Goal: Transaction & Acquisition: Obtain resource

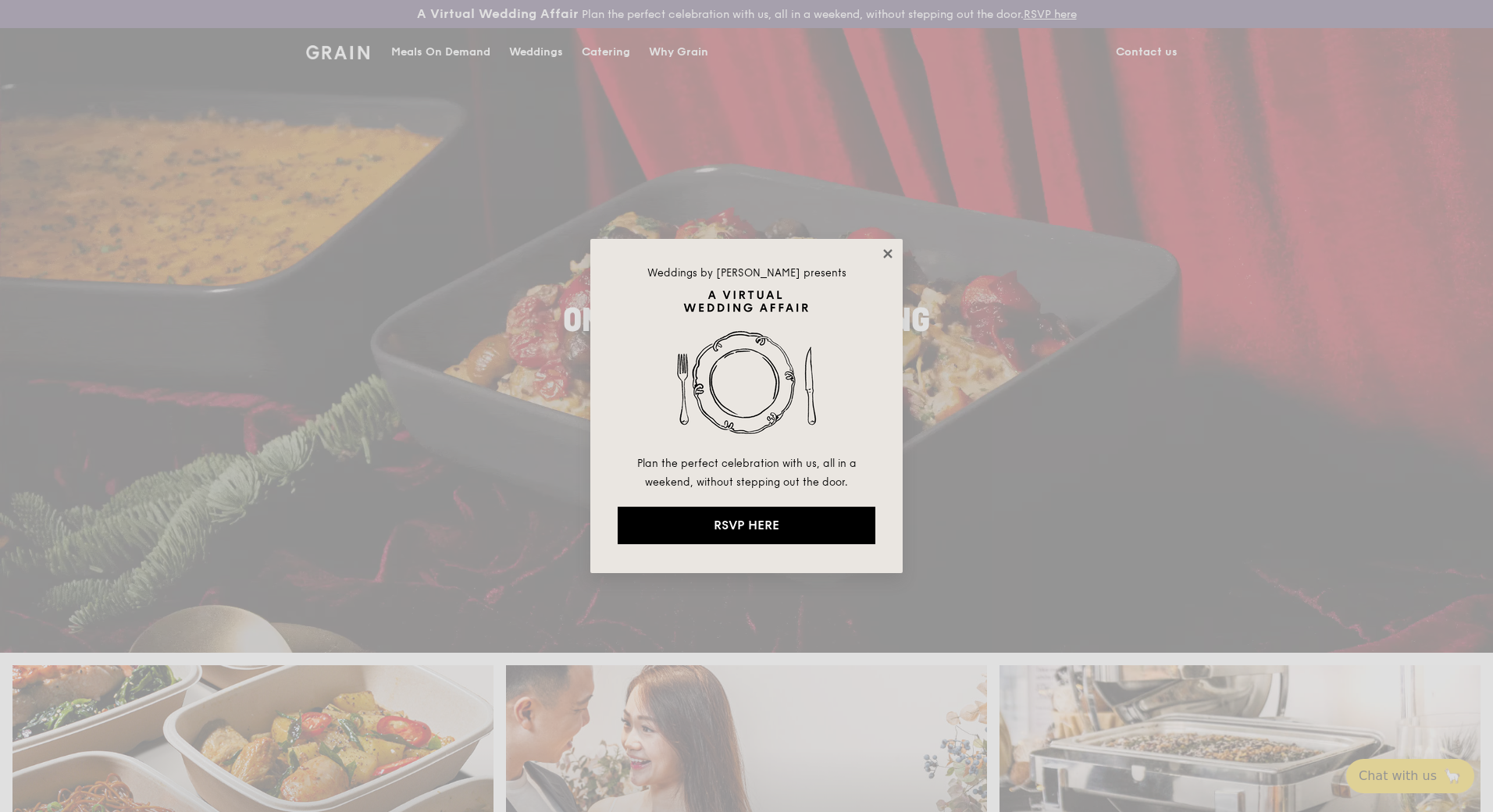
click at [889, 253] on icon at bounding box center [887, 253] width 8 height 8
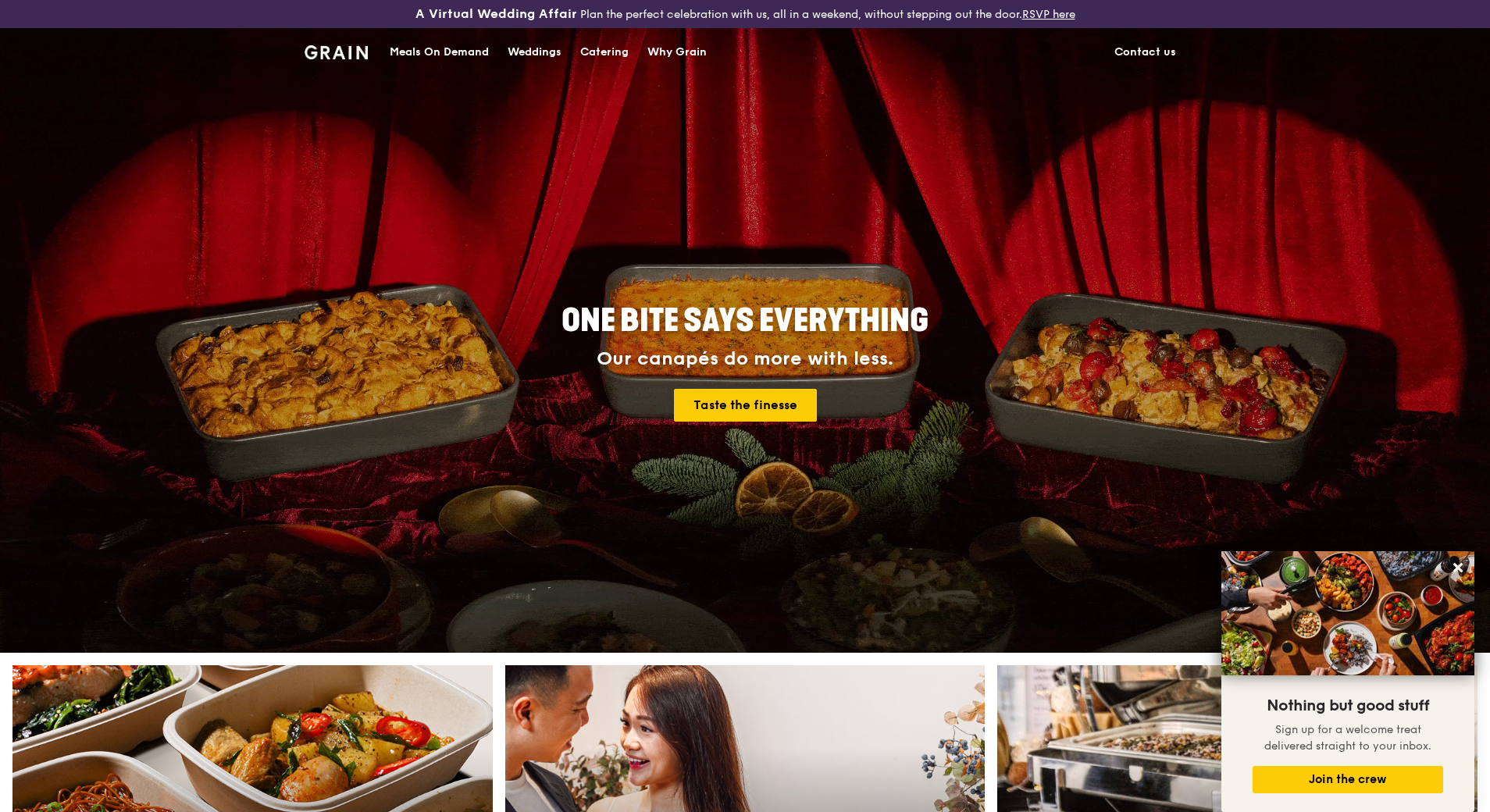
click at [585, 50] on div "Catering" at bounding box center [604, 52] width 49 height 47
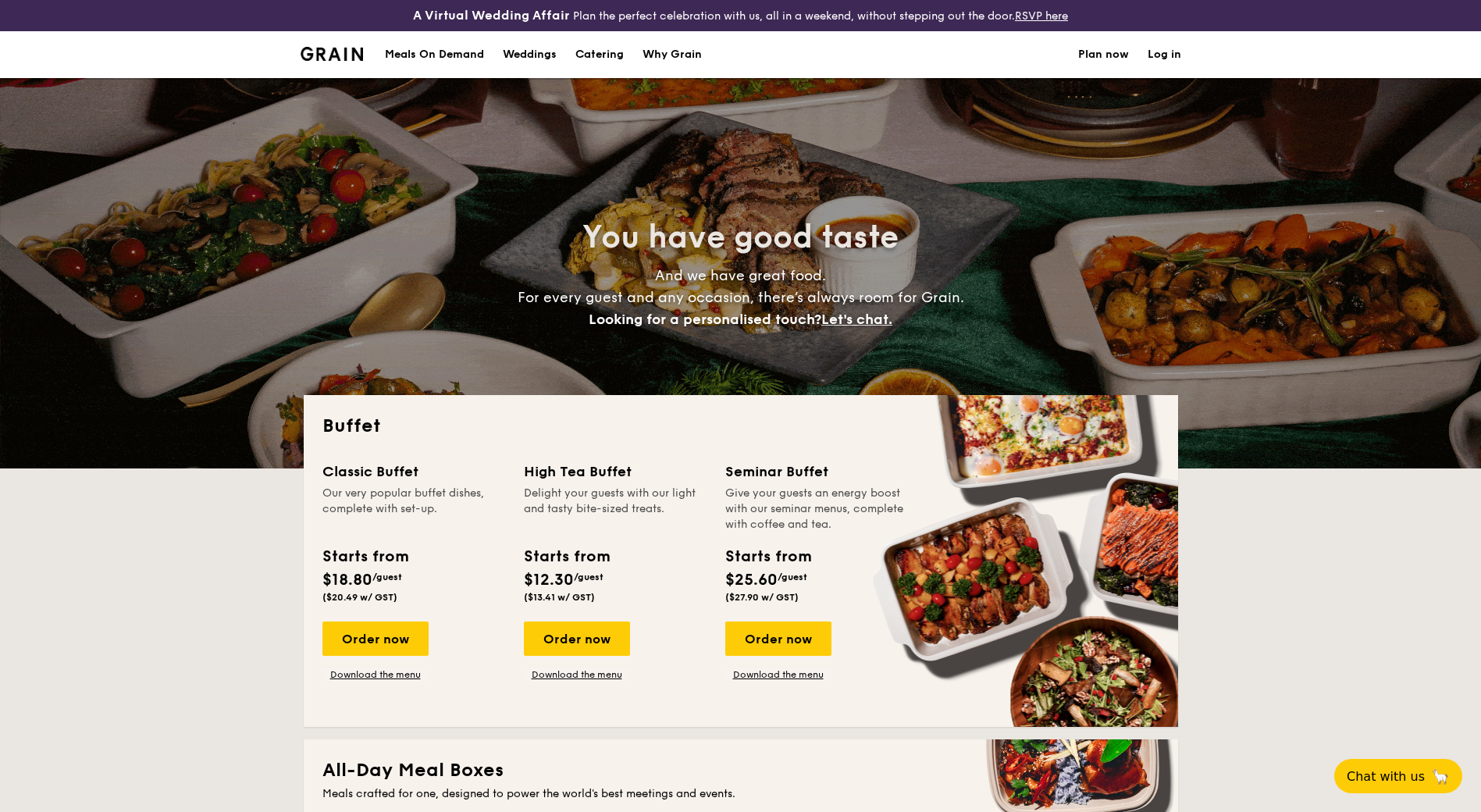
select select
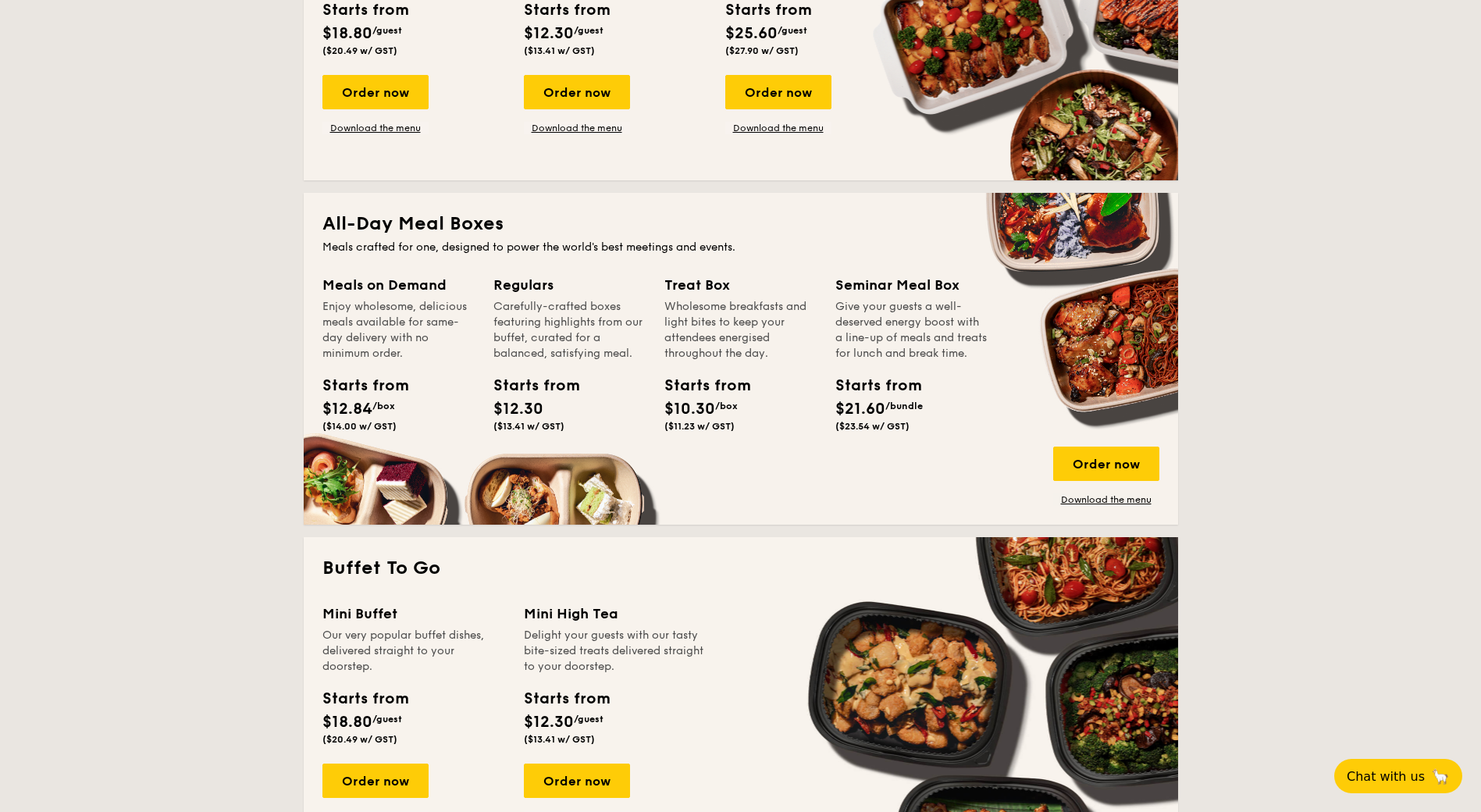
scroll to position [156, 0]
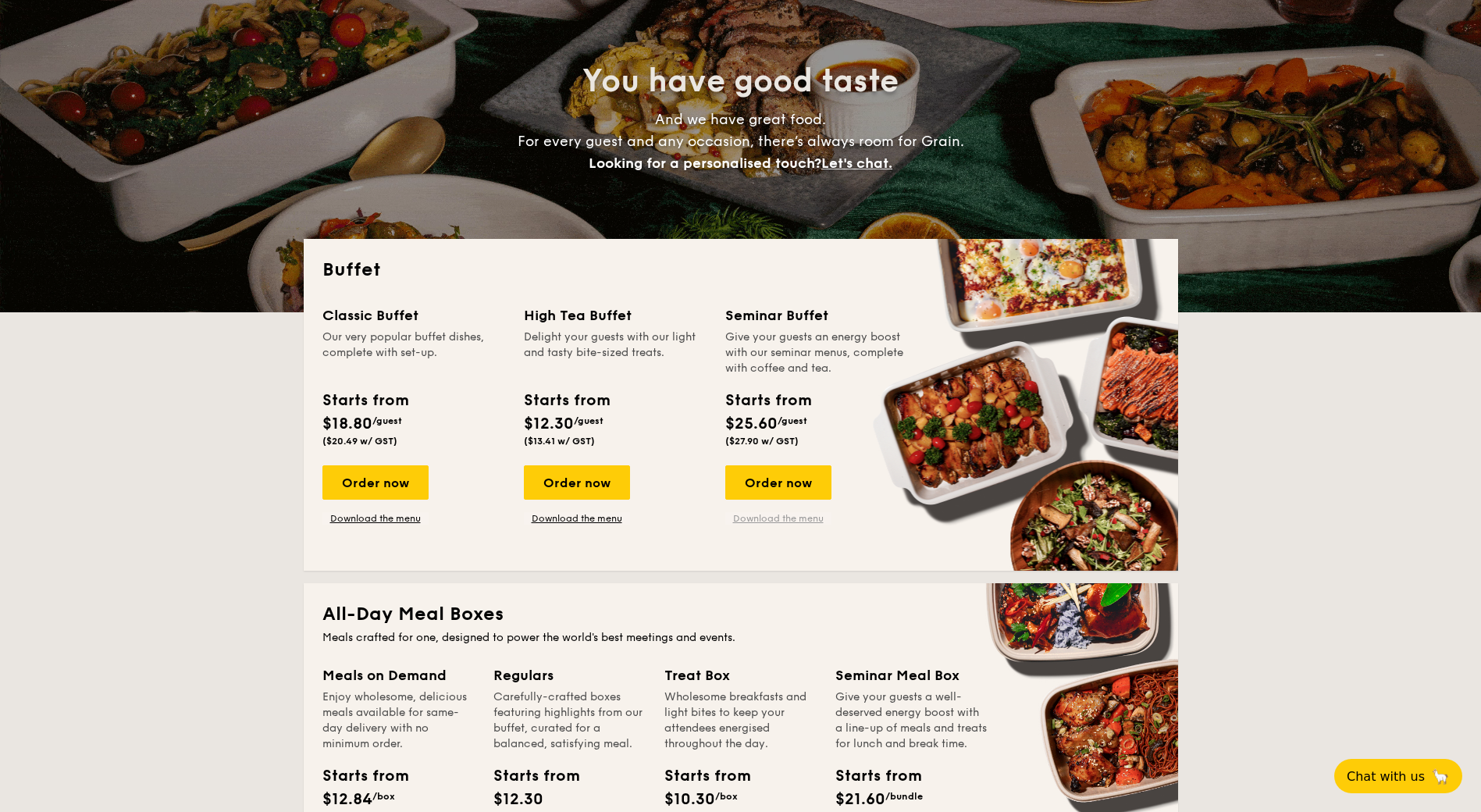
click at [780, 518] on link "Download the menu" at bounding box center [778, 518] width 106 height 12
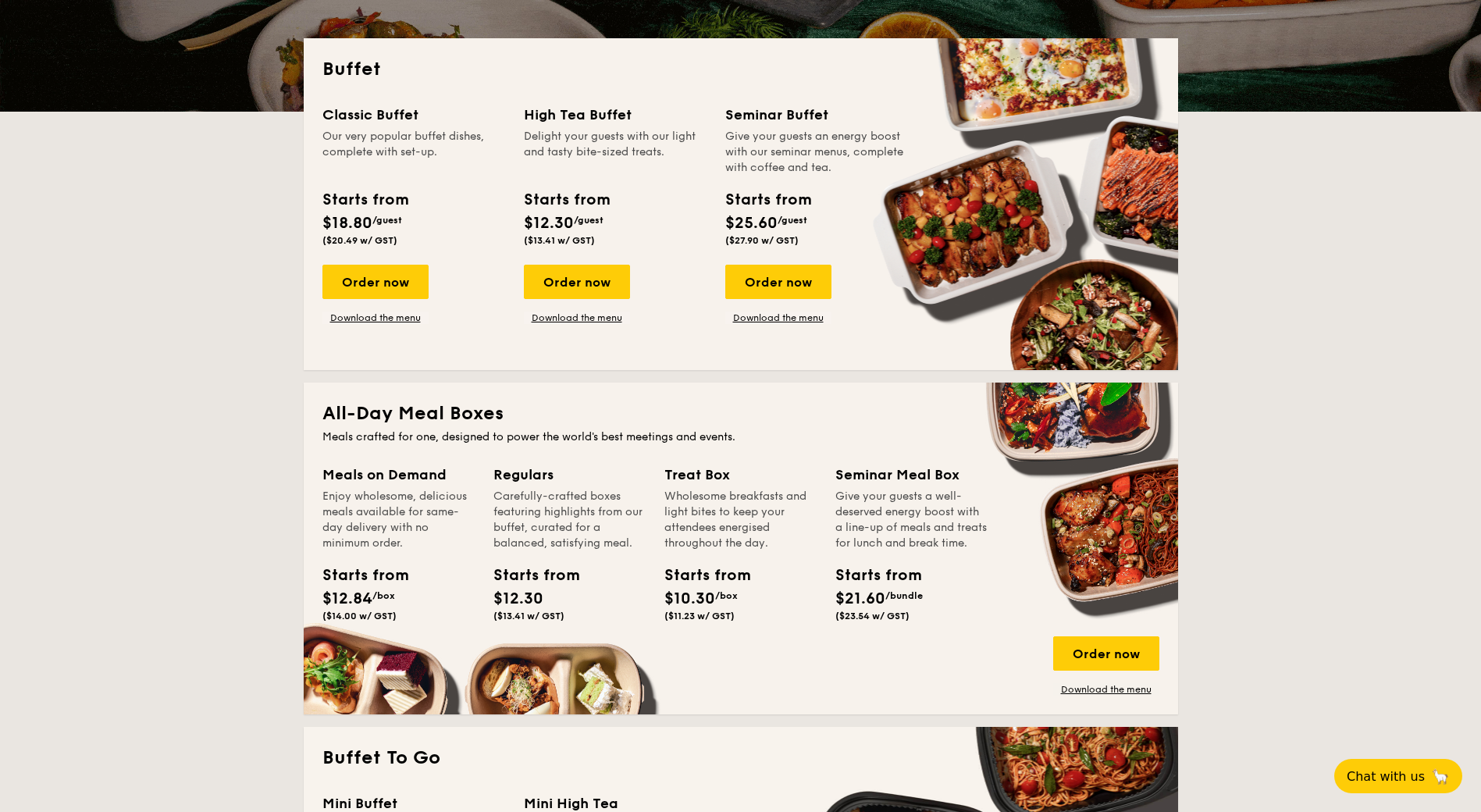
scroll to position [390, 0]
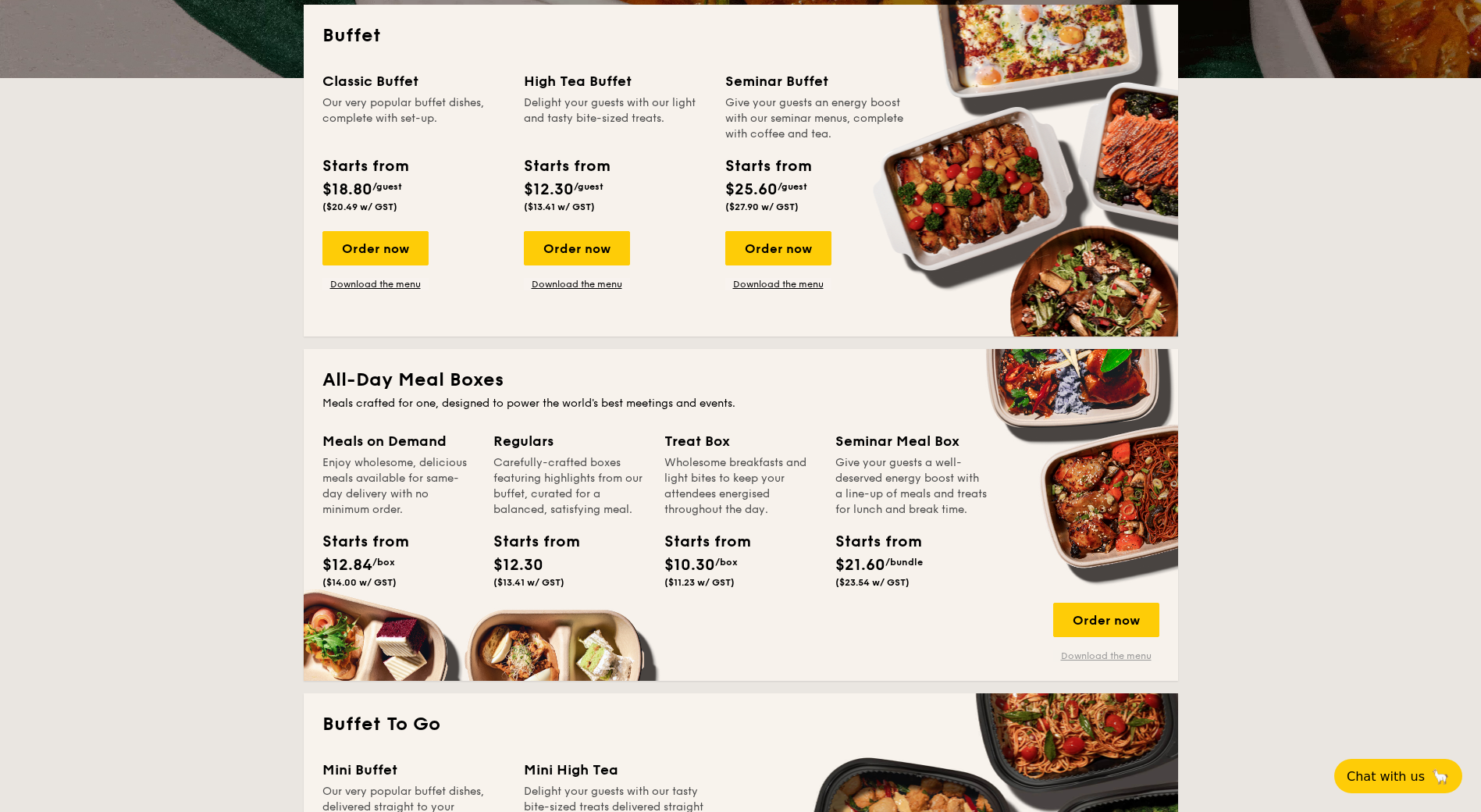
click at [1103, 655] on link "Download the menu" at bounding box center [1106, 655] width 106 height 12
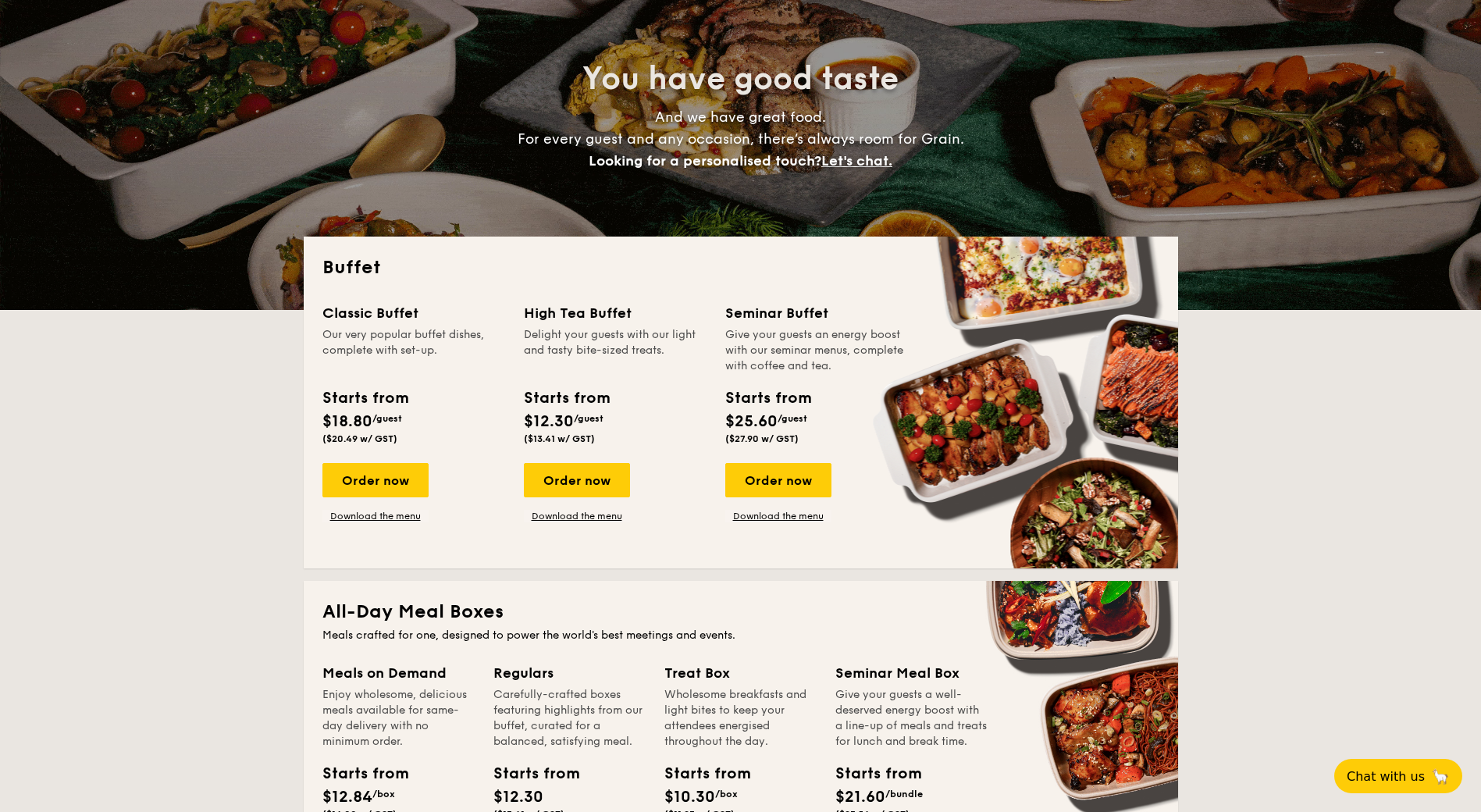
scroll to position [0, 0]
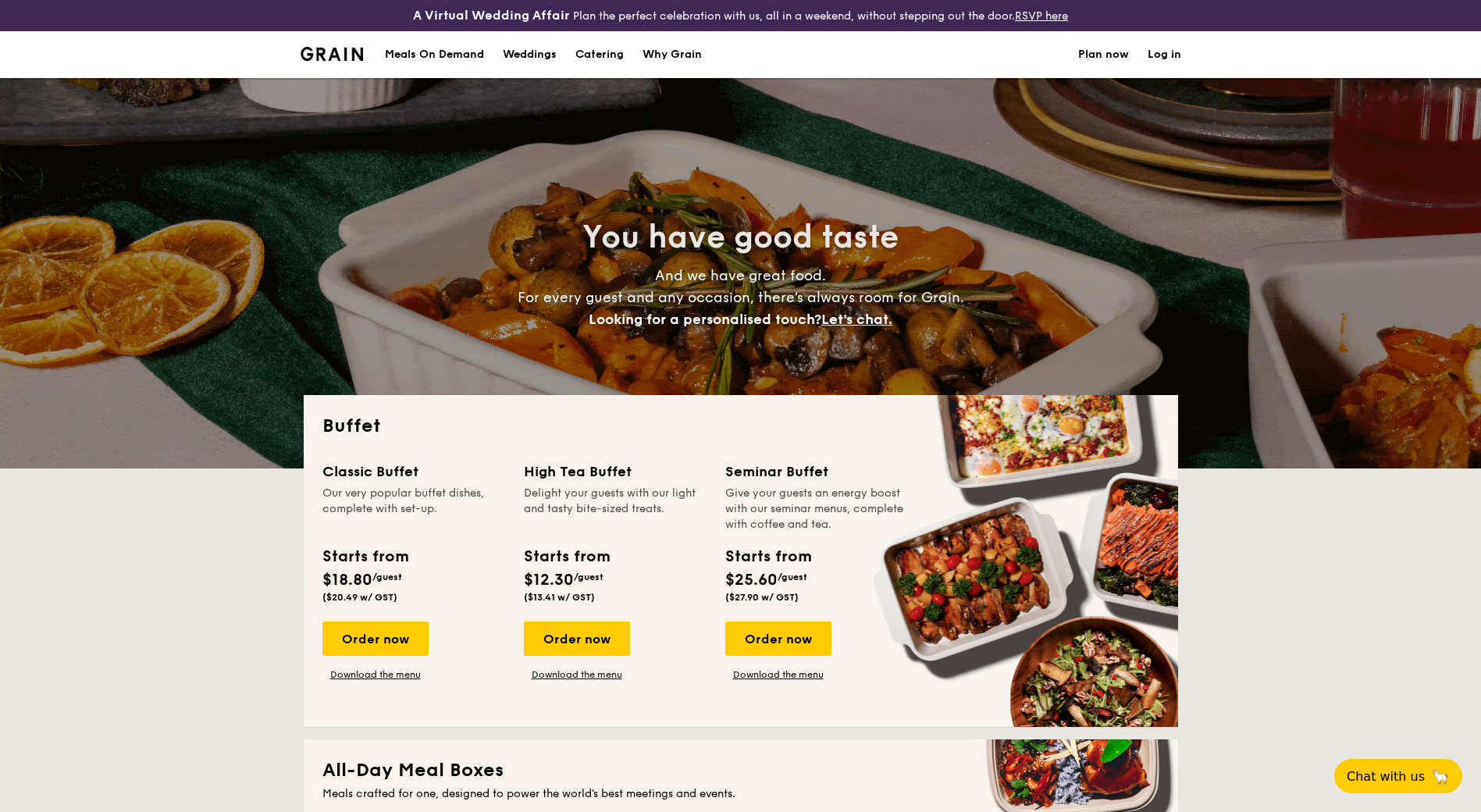
click at [448, 51] on div "Meals On Demand" at bounding box center [435, 54] width 99 height 47
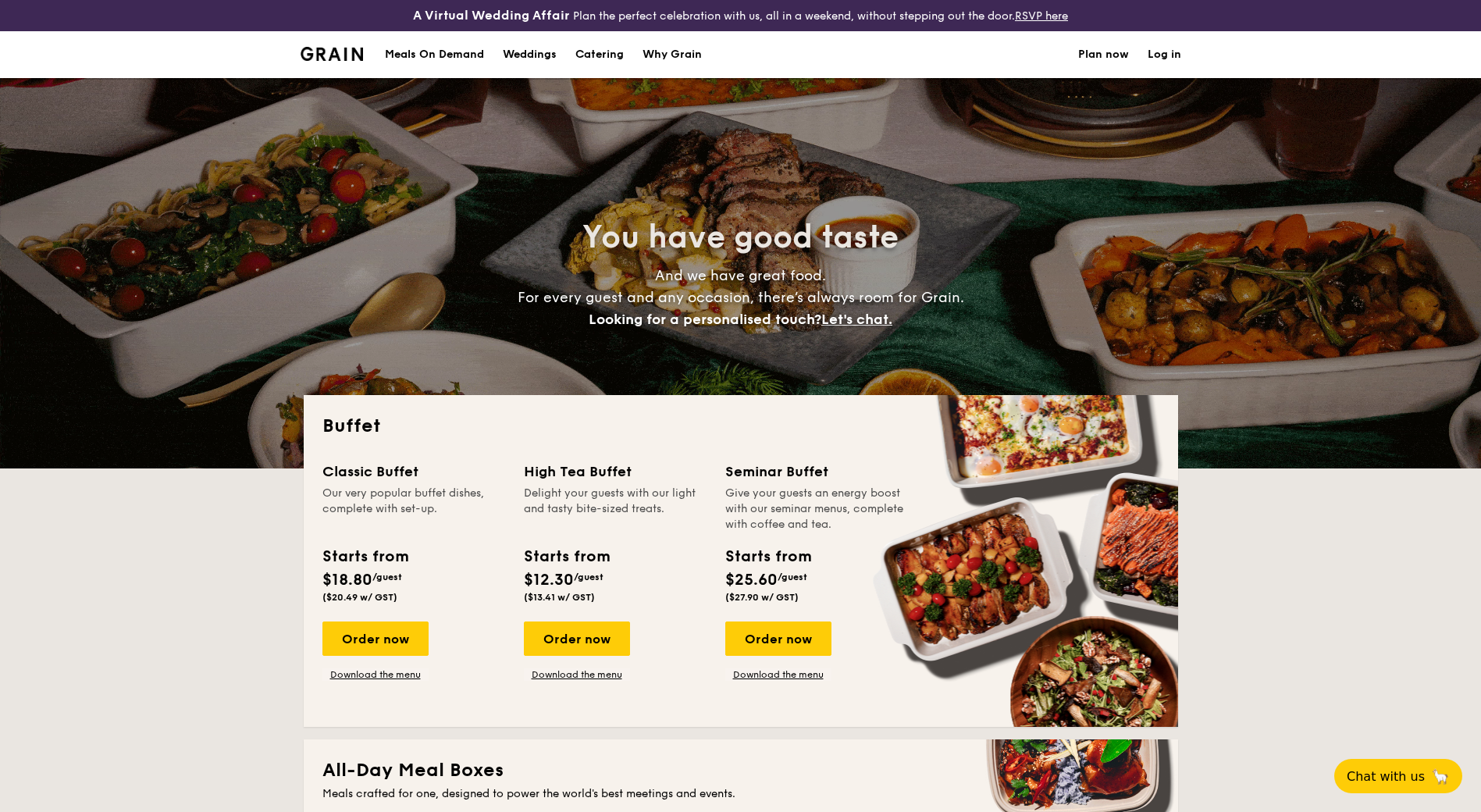
select select
